Goal: Go to known website: Access a specific website the user already knows

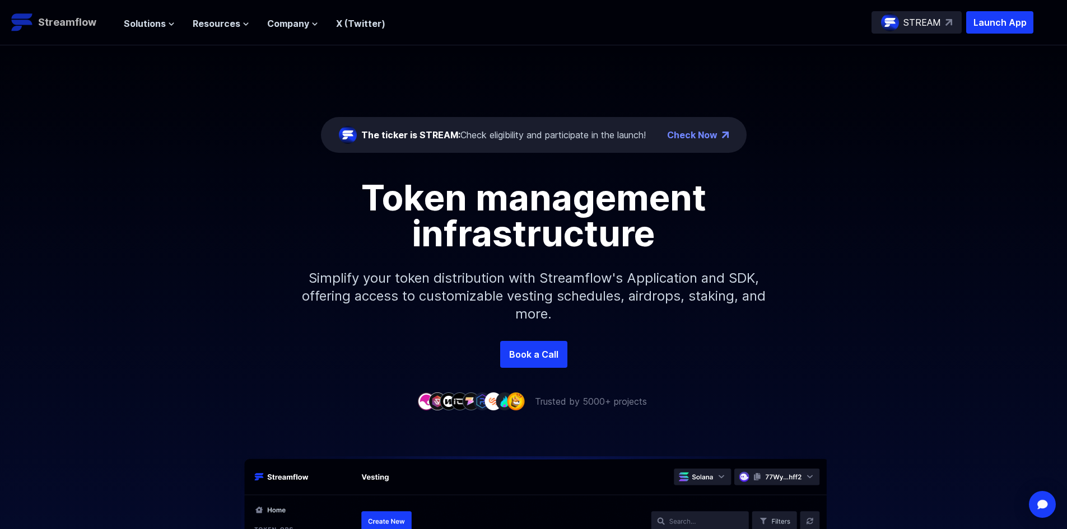
click at [53, 21] on p "Streamflow" at bounding box center [67, 23] width 58 height 16
click at [73, 19] on p "Streamflow" at bounding box center [67, 23] width 58 height 16
click at [973, 19] on p "Launch App" at bounding box center [999, 22] width 67 height 22
